Goal: Task Accomplishment & Management: Manage account settings

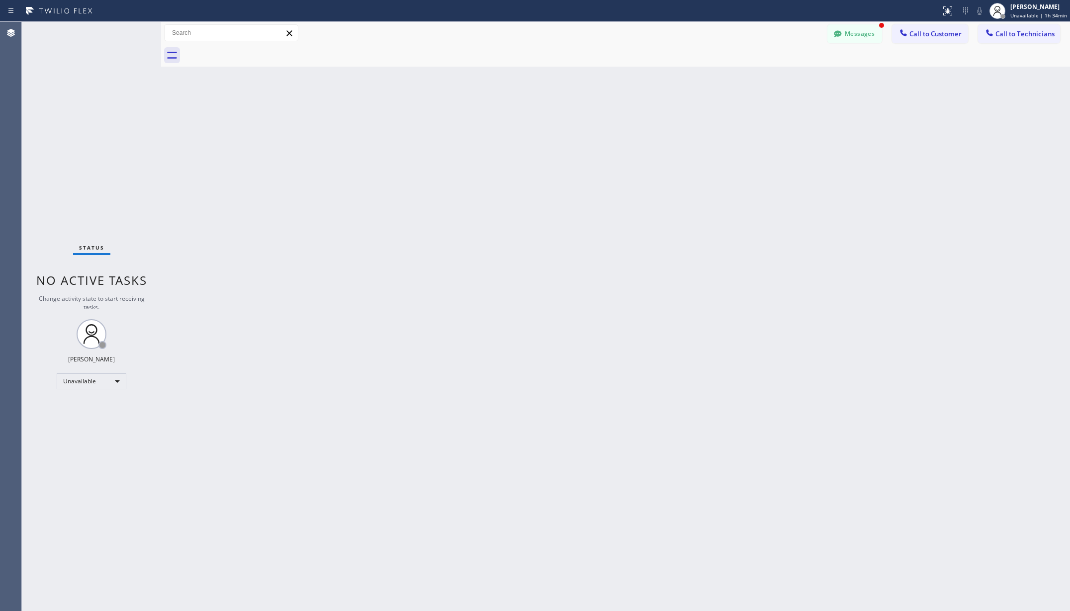
click at [854, 44] on div at bounding box center [626, 55] width 887 height 22
click at [859, 38] on button "Messages" at bounding box center [855, 33] width 55 height 19
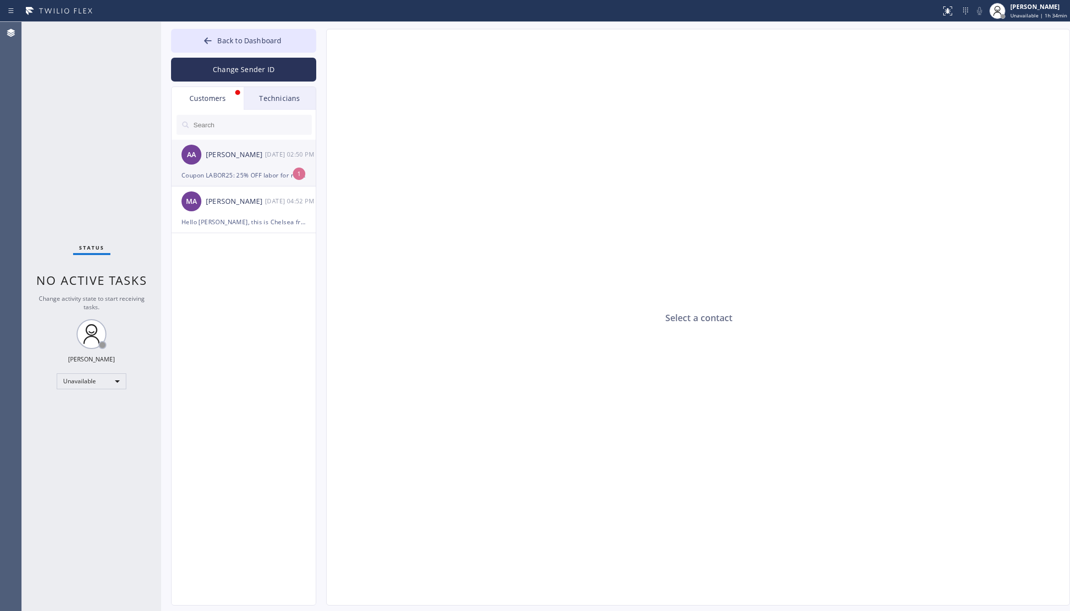
click at [265, 172] on div "Coupon LABOR25: 25% OFF labor for regular brand repairs this week only. Book: […" at bounding box center [244, 175] width 124 height 11
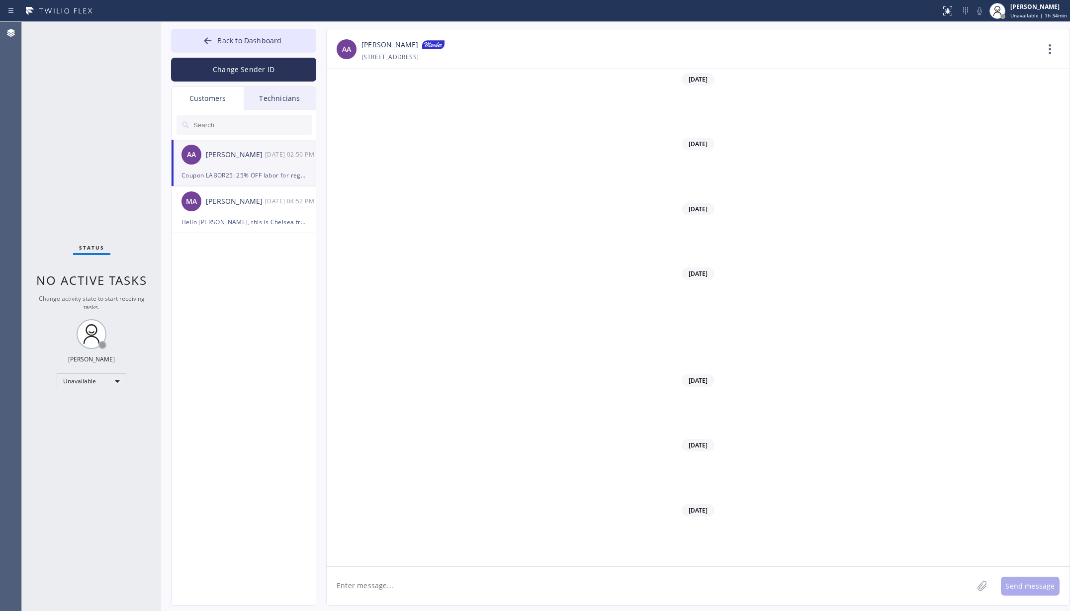
scroll to position [7344, 0]
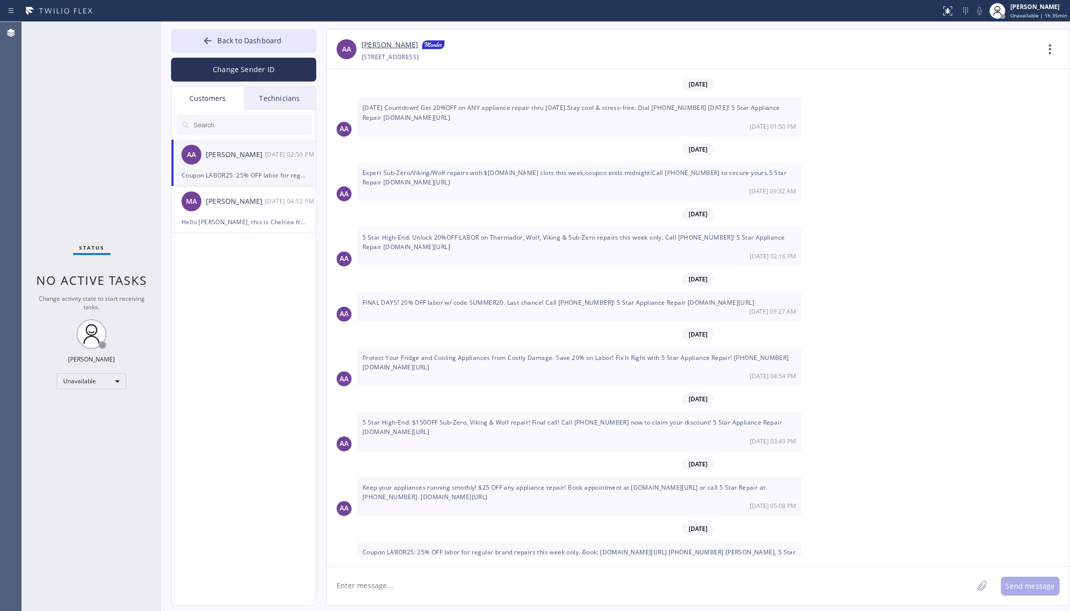
click at [573, 519] on div "[DATE]" at bounding box center [698, 529] width 743 height 20
click at [215, 44] on button "Back to Dashboard" at bounding box center [243, 41] width 145 height 24
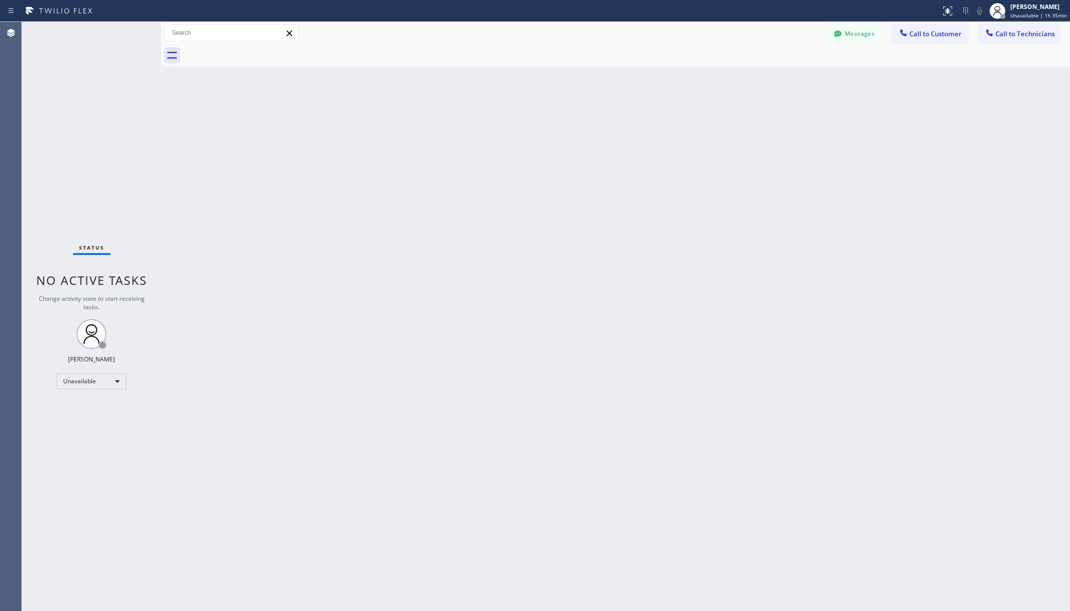
click at [546, 162] on div "Back to Dashboard Change Sender ID Customers Technicians AA [PERSON_NAME] [DATE…" at bounding box center [615, 316] width 909 height 589
click at [1048, 16] on span "Unavailable | 1h 35min" at bounding box center [1039, 15] width 57 height 7
click at [1011, 96] on button "Log out" at bounding box center [1020, 97] width 99 height 22
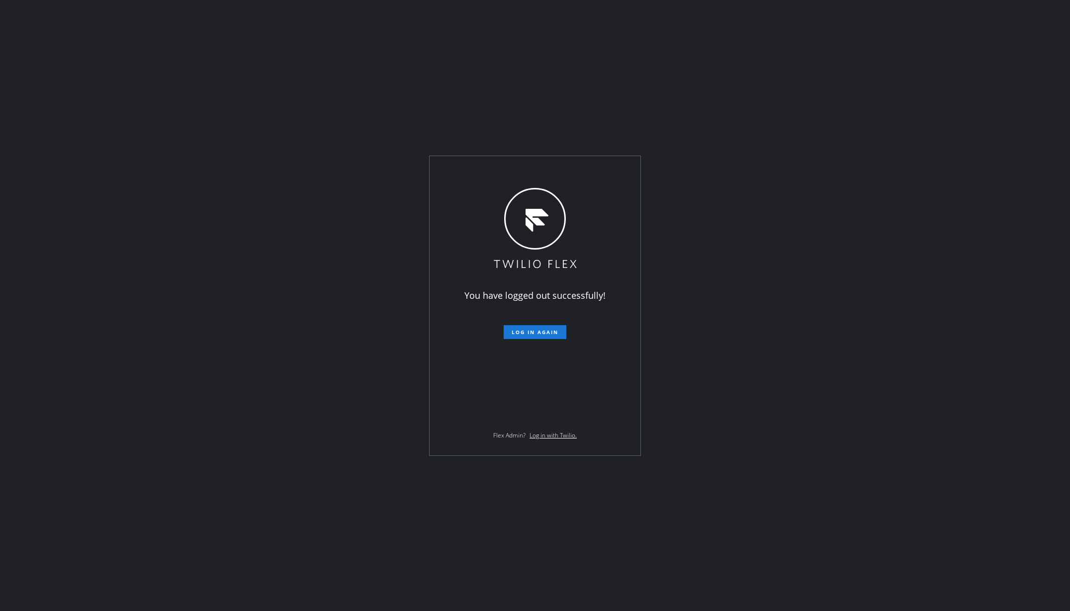
click at [251, 337] on div "You have logged out successfully! Log in again Flex Admin? Log in with Twilio." at bounding box center [535, 305] width 1070 height 611
drag, startPoint x: 186, startPoint y: 387, endPoint x: 297, endPoint y: 354, distance: 115.7
click at [186, 387] on div "You have logged out successfully! Log in again Flex Admin? Log in with Twilio." at bounding box center [535, 305] width 1070 height 611
